Goal: Information Seeking & Learning: Learn about a topic

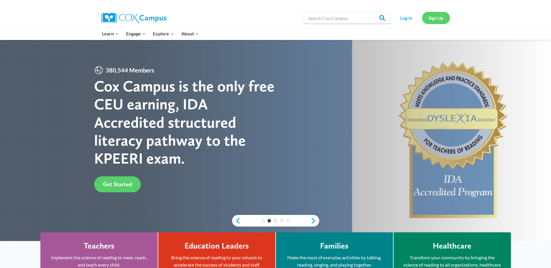
click at [441, 17] on link "Sign Up" at bounding box center [436, 18] width 28 height 12
click at [406, 21] on link "Log In" at bounding box center [406, 18] width 25 height 12
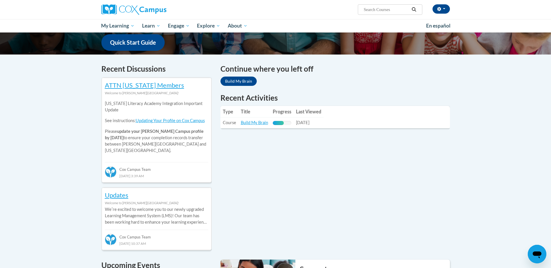
scroll to position [145, 0]
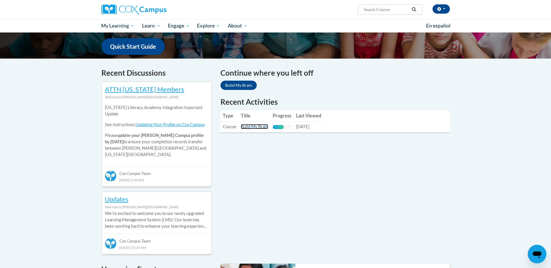
click at [250, 126] on link "Build My Brain" at bounding box center [254, 126] width 27 height 5
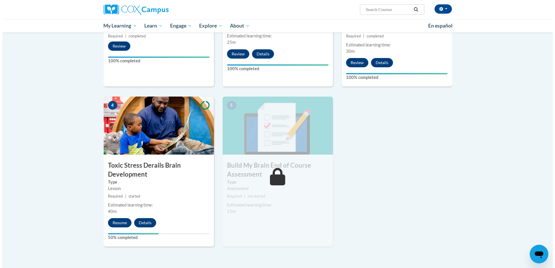
scroll to position [232, 0]
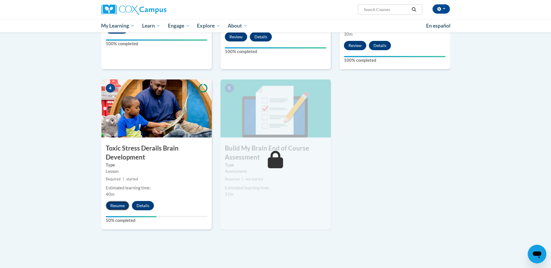
click at [120, 204] on button "Resume" at bounding box center [118, 205] width 24 height 9
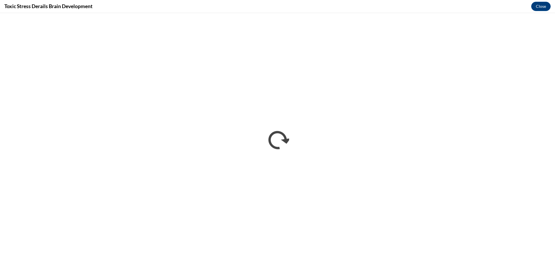
scroll to position [0, 0]
